Goal: Book appointment/travel/reservation

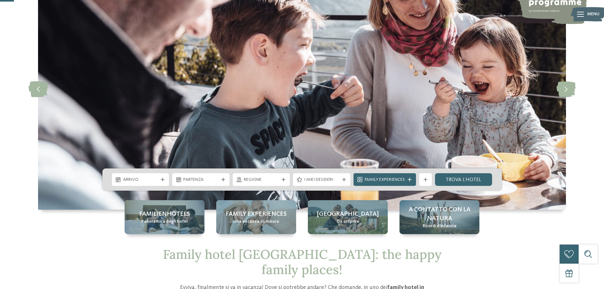
click at [132, 172] on div "Arrivo Partenza" at bounding box center [301, 179] width 399 height 22
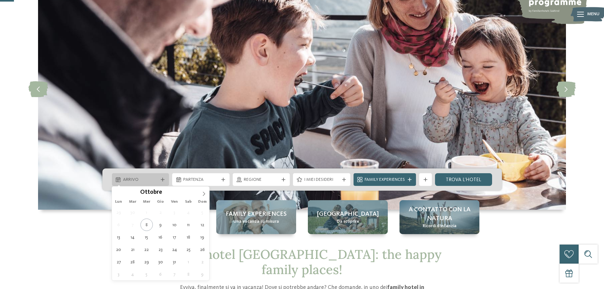
click at [135, 174] on div "Arrivo" at bounding box center [140, 179] width 57 height 13
click at [203, 193] on icon at bounding box center [204, 193] width 4 height 4
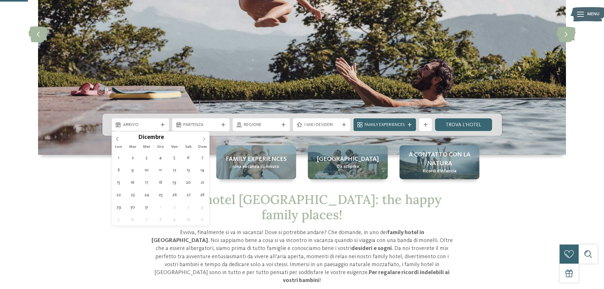
scroll to position [127, 0]
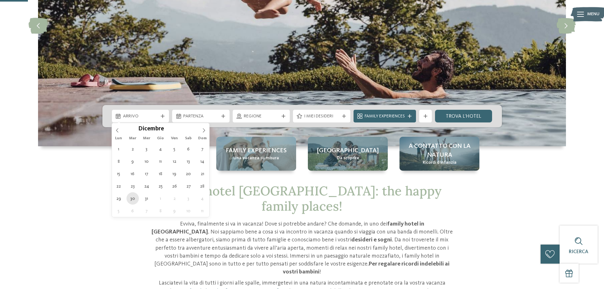
type div "[DATE]"
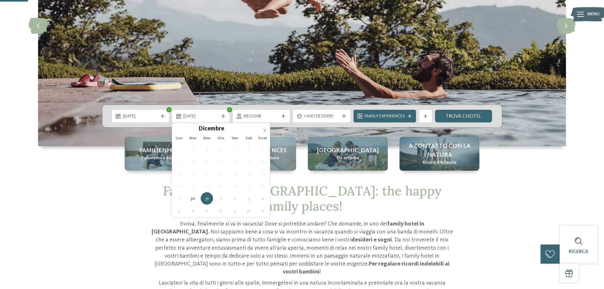
type input "****"
click at [263, 132] on icon at bounding box center [264, 130] width 4 height 4
type div "[DATE]"
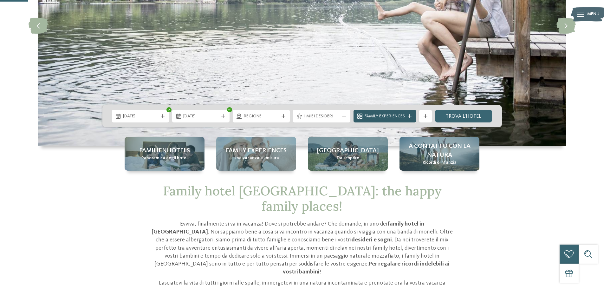
click at [386, 114] on span "Family Experiences" at bounding box center [385, 116] width 40 height 6
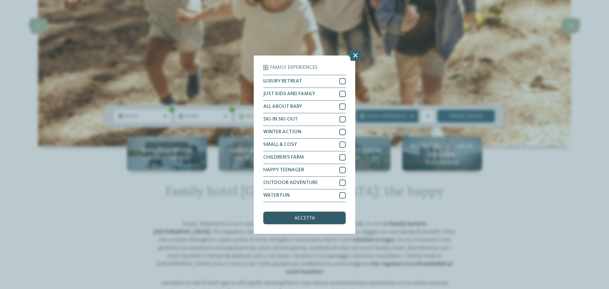
click at [299, 215] on div "accetta" at bounding box center [304, 217] width 82 height 13
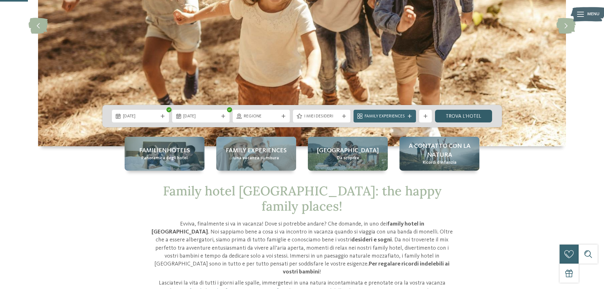
click at [475, 116] on link "trova l’hotel" at bounding box center [463, 116] width 57 height 13
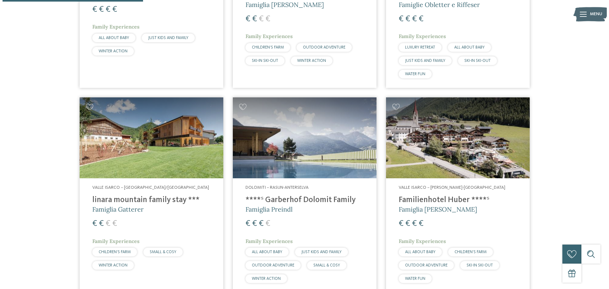
scroll to position [366, 0]
